Goal: Information Seeking & Learning: Learn about a topic

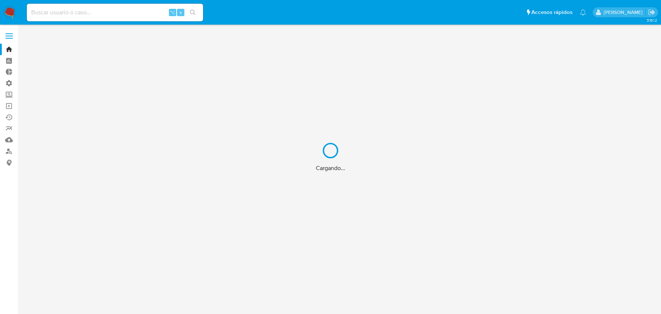
click at [120, 12] on div "Cargando..." at bounding box center [330, 157] width 661 height 314
click at [119, 12] on div "Cargando..." at bounding box center [330, 157] width 661 height 314
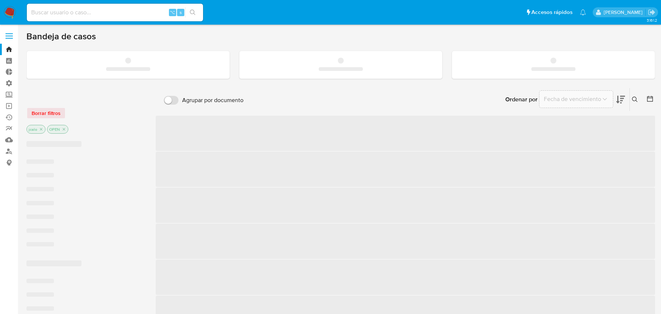
click at [101, 14] on input at bounding box center [115, 13] width 176 height 10
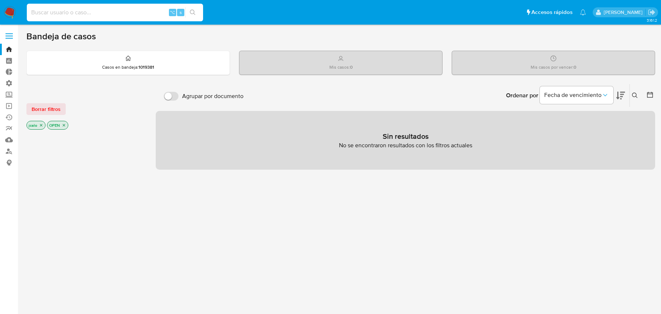
paste input "1128006086"
type input "1128006086"
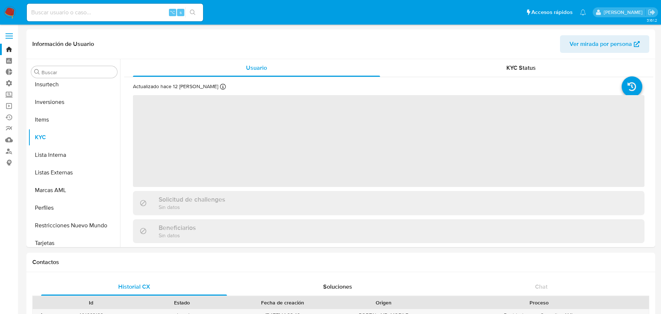
scroll to position [380, 0]
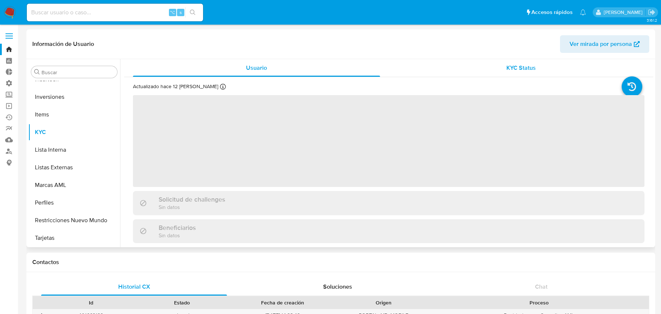
select select "10"
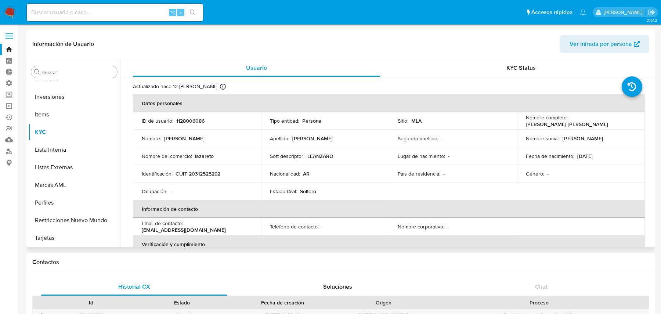
click at [579, 47] on span "Ver mirada por persona" at bounding box center [600, 44] width 62 height 18
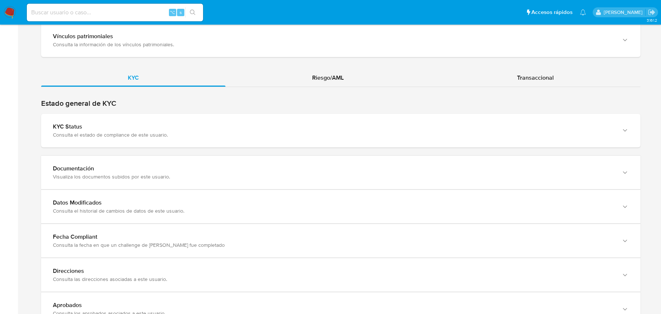
scroll to position [586, 0]
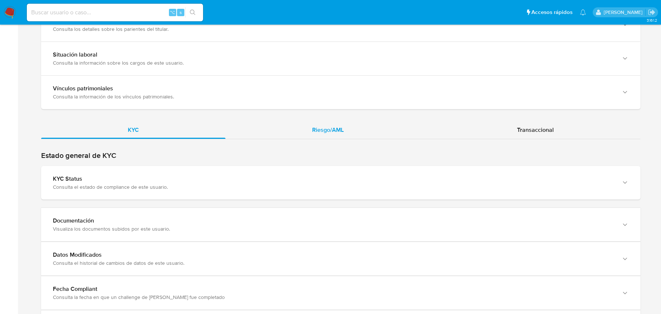
click at [292, 128] on div "Riesgo/AML" at bounding box center [327, 130] width 205 height 18
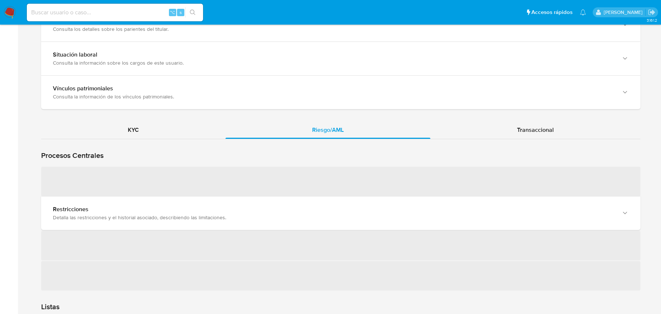
click at [180, 194] on span "‌" at bounding box center [340, 181] width 599 height 29
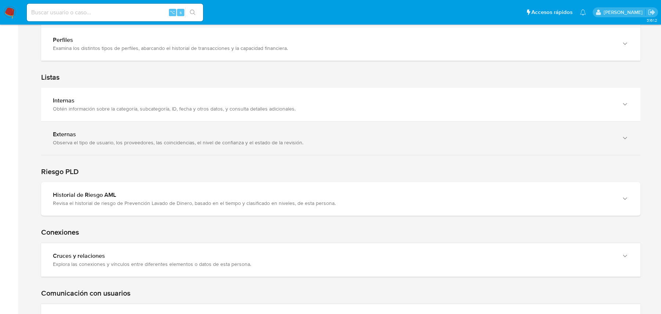
scroll to position [855, 0]
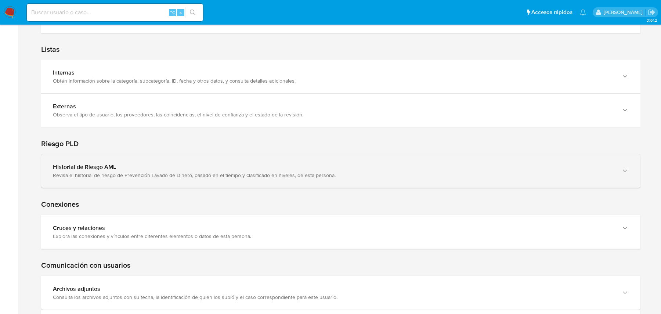
click at [154, 168] on div "Historial de Riesgo AML Revisa el historial de riesgo de Prevención Lavado de D…" at bounding box center [333, 170] width 561 height 15
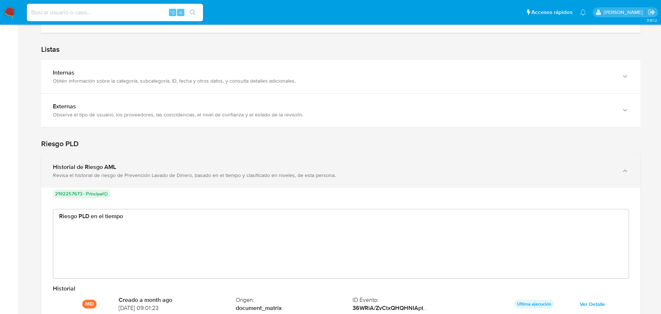
scroll to position [55, 563]
click at [154, 168] on div "Historial de Riesgo AML Revisa el historial de riesgo de Prevención Lavado de D…" at bounding box center [333, 170] width 561 height 15
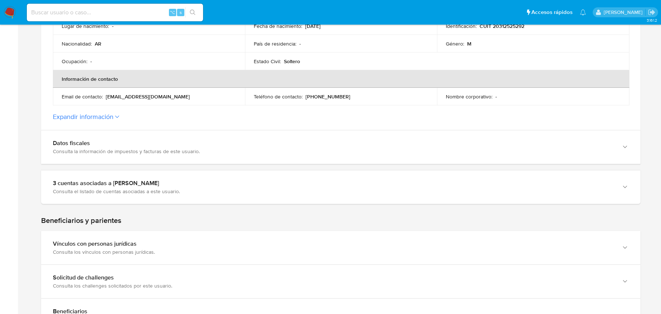
scroll to position [707, 0]
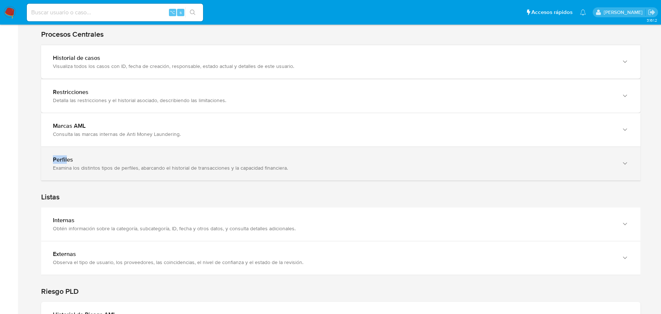
click at [140, 173] on div "Perfiles Examina los distintos tipos de perfiles, abarcando el historial de tra…" at bounding box center [340, 163] width 599 height 33
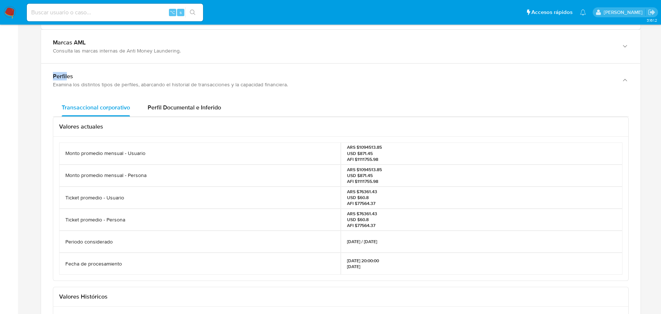
scroll to position [797, 0]
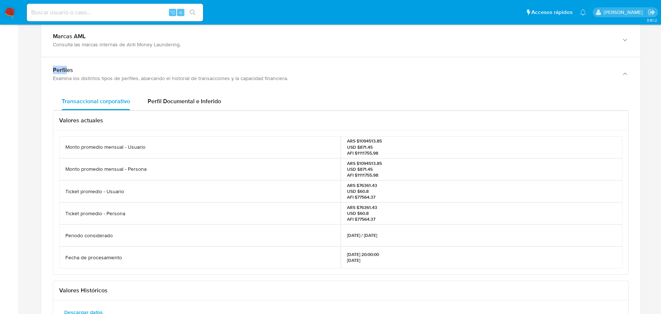
click at [358, 183] on p "ARS $76361.43 USD $60.8 AFI $77564.37" at bounding box center [362, 191] width 30 height 18
click at [366, 183] on p "ARS $76361.43 USD $60.8 AFI $77564.37" at bounding box center [362, 191] width 30 height 18
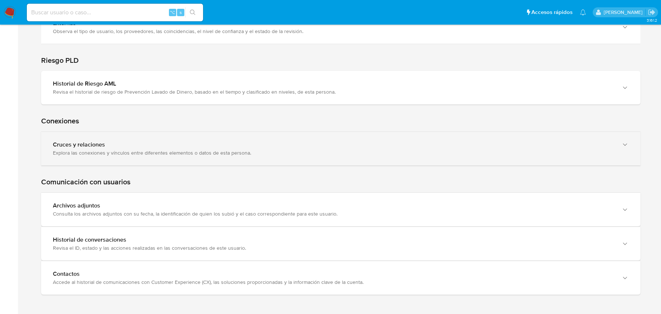
scroll to position [606, 0]
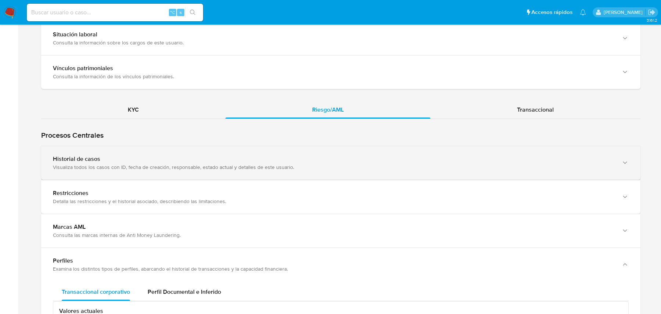
click at [297, 148] on div "Historial de casos Visualiza todos los casos con ID, fecha de creación, respons…" at bounding box center [340, 162] width 599 height 33
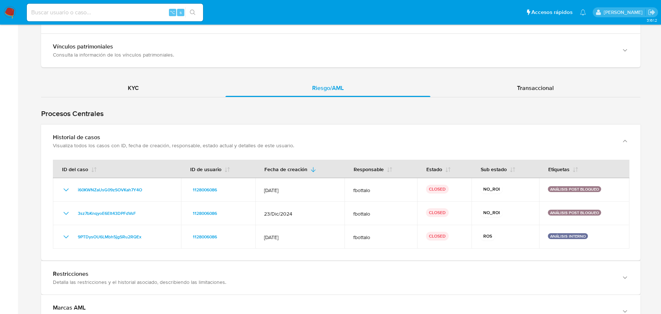
scroll to position [628, 0]
